Goal: Task Accomplishment & Management: Use online tool/utility

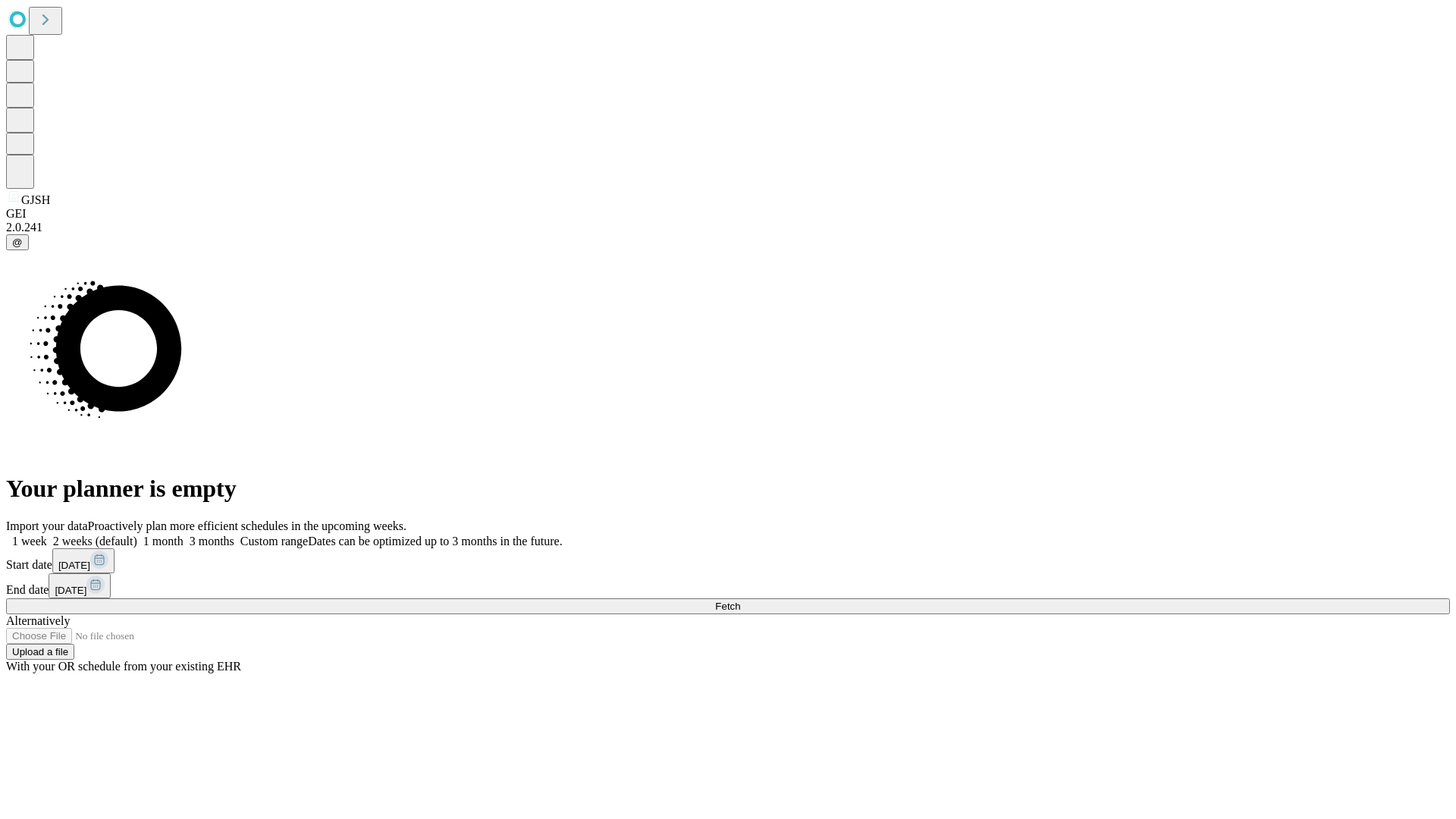
click at [740, 601] on span "Fetch" at bounding box center [728, 606] width 25 height 11
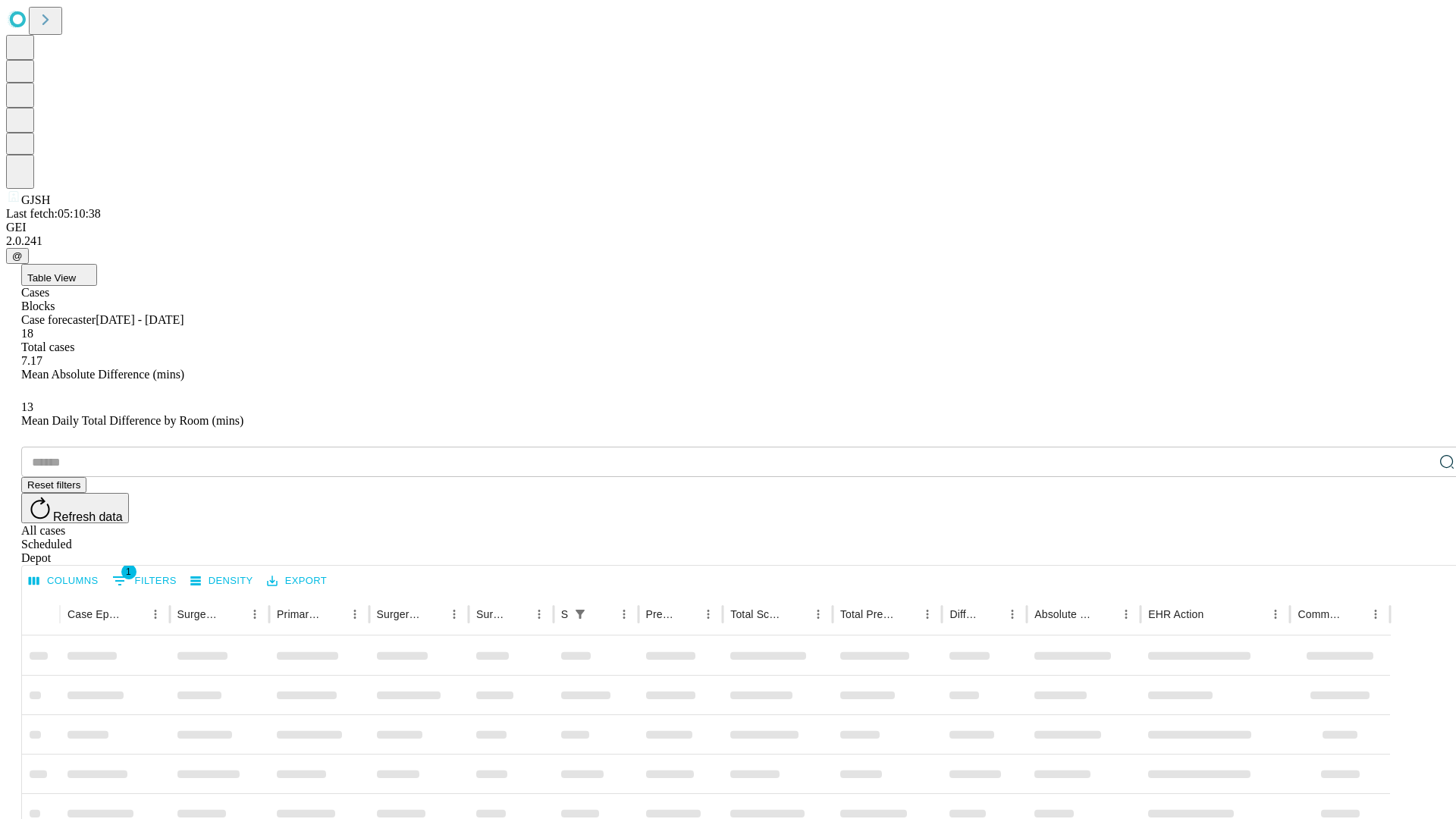
click at [1416, 551] on div "Depot" at bounding box center [743, 558] width 1444 height 14
